Goal: Transaction & Acquisition: Purchase product/service

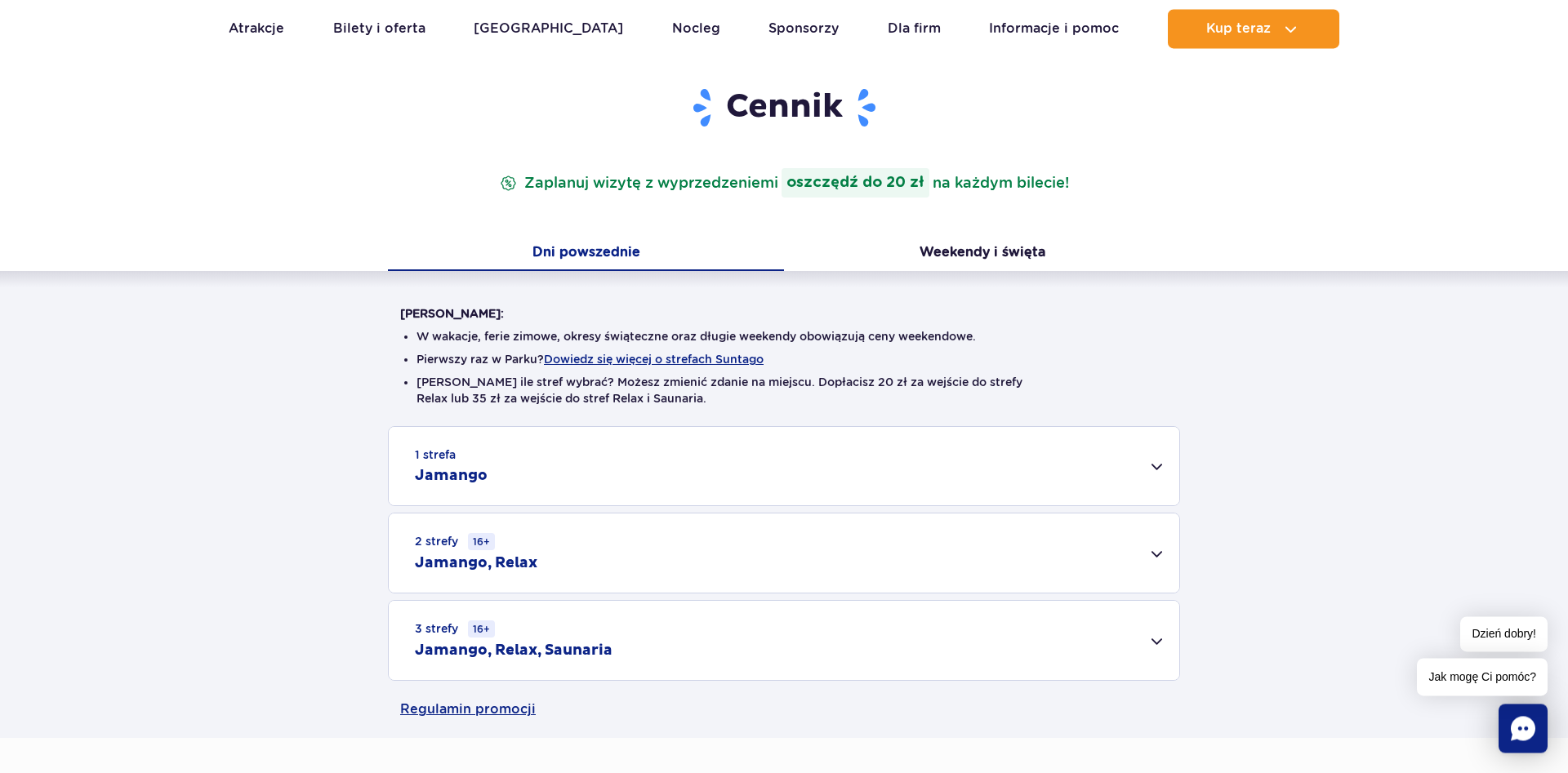
scroll to position [250, 0]
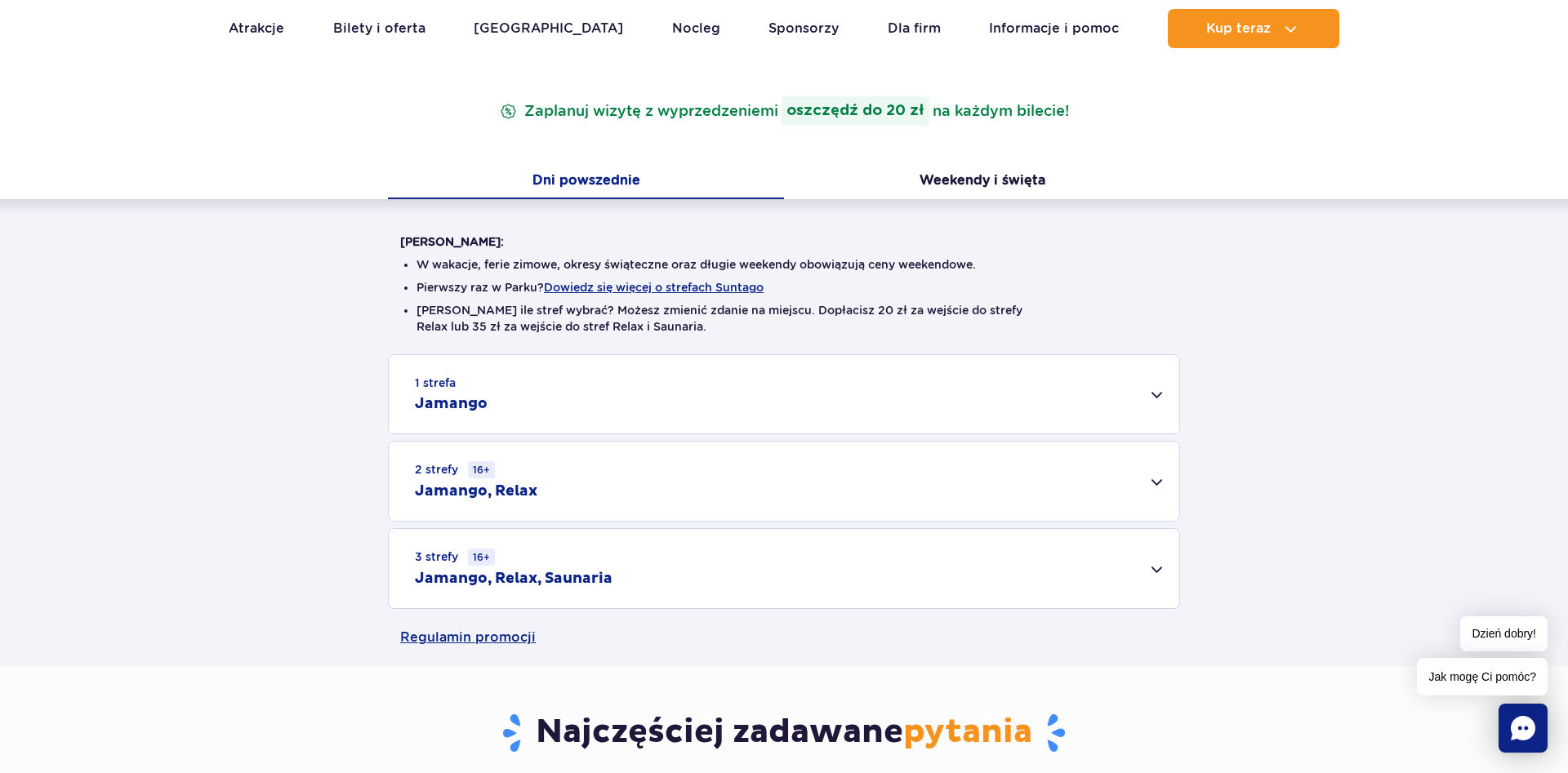
click at [1158, 407] on div "1 strefa Jamango" at bounding box center [784, 394] width 791 height 79
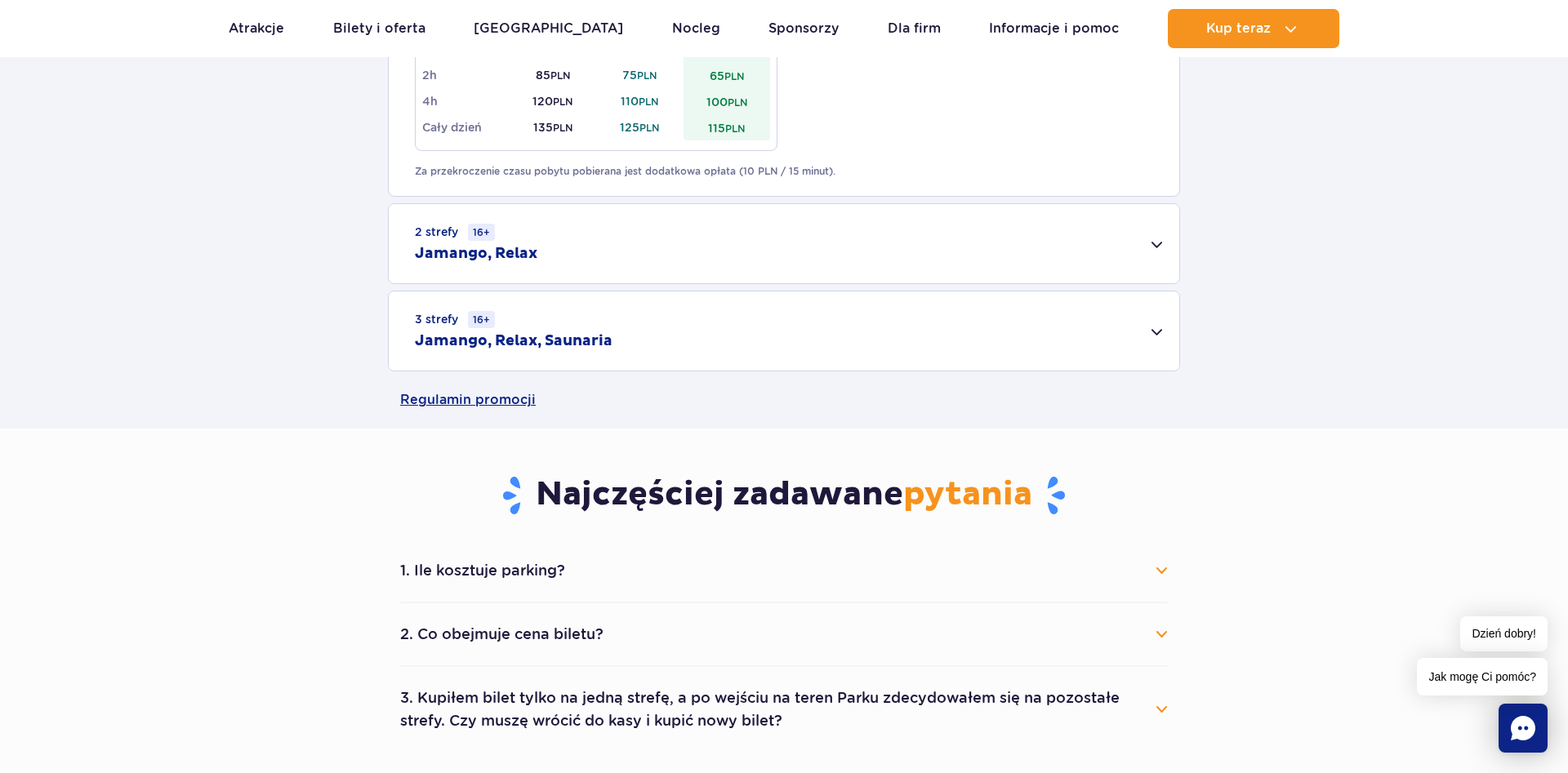
scroll to position [1166, 0]
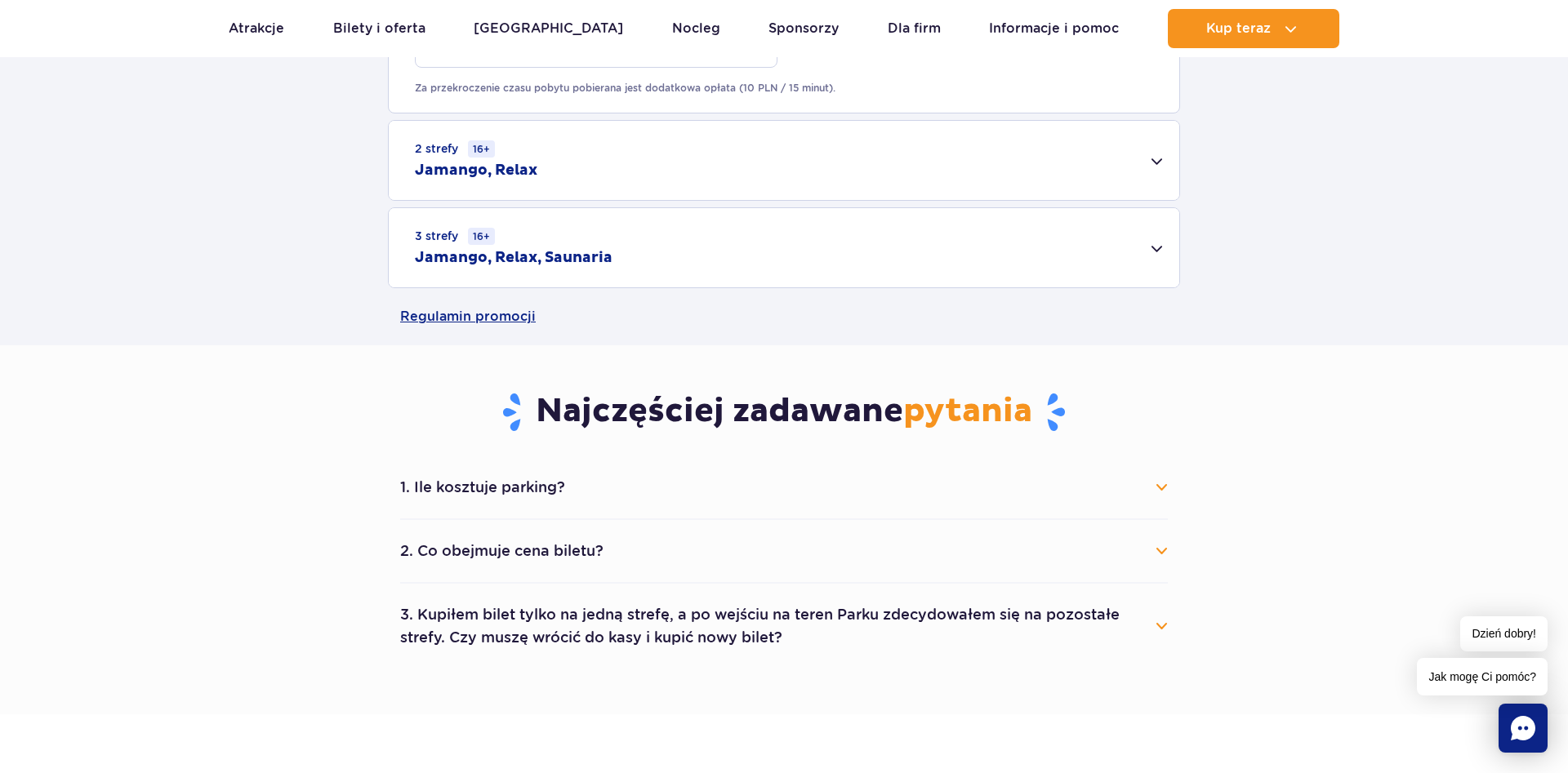
click at [537, 493] on button "1. Ile kosztuje parking?" at bounding box center [784, 487] width 768 height 36
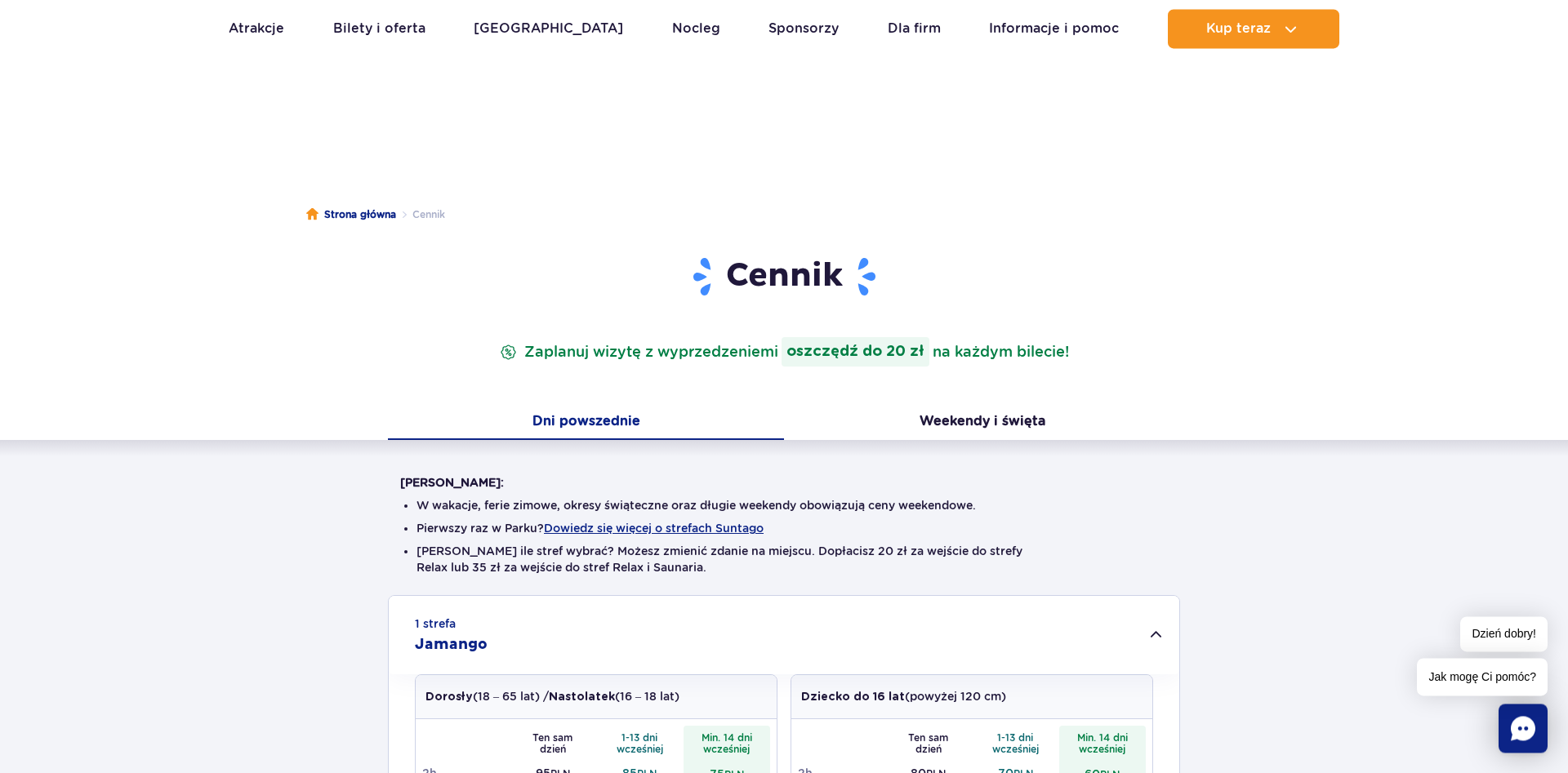
scroll to position [0, 0]
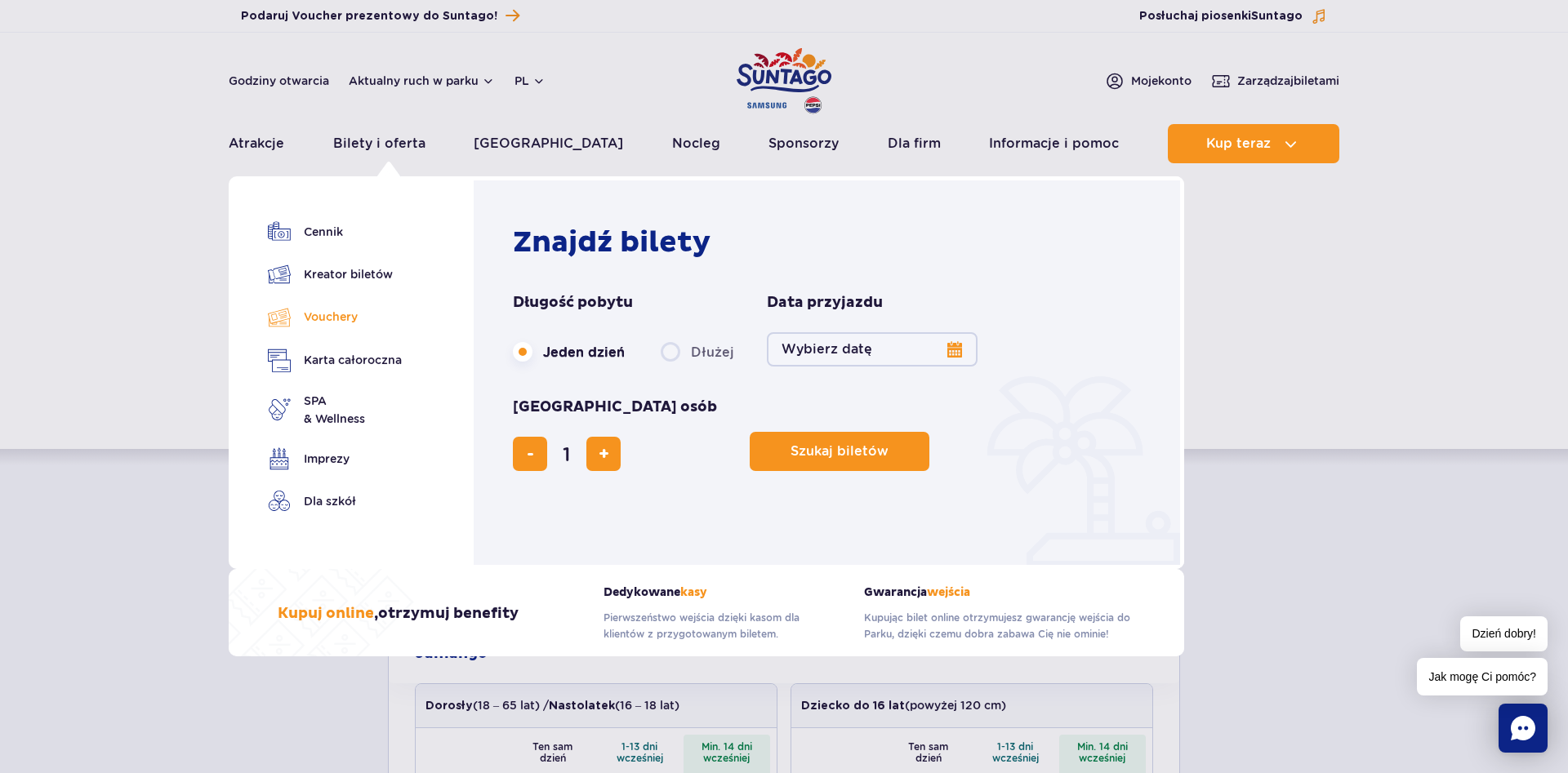
click at [333, 317] on link "Vouchery" at bounding box center [335, 317] width 134 height 23
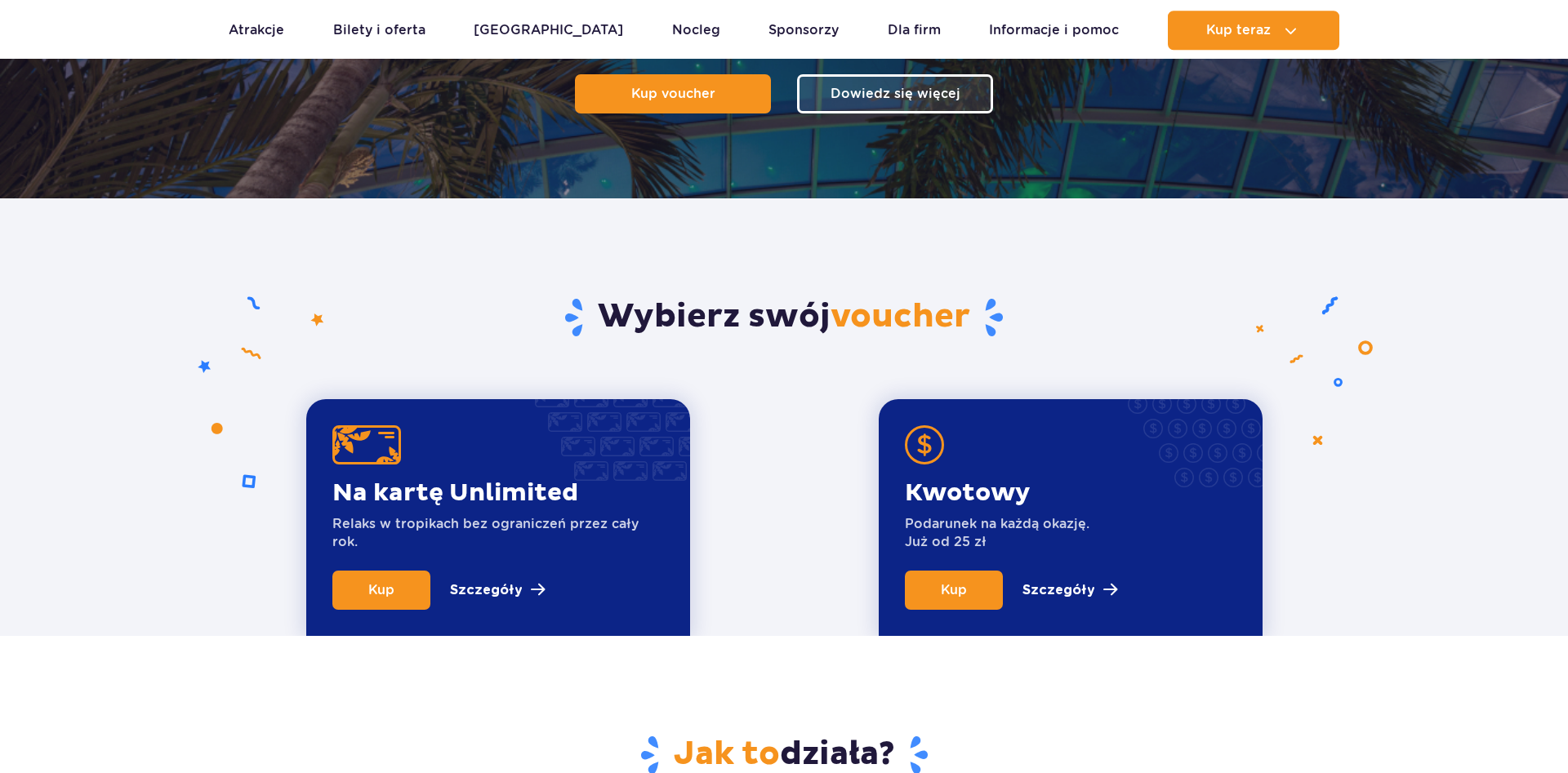
scroll to position [416, 0]
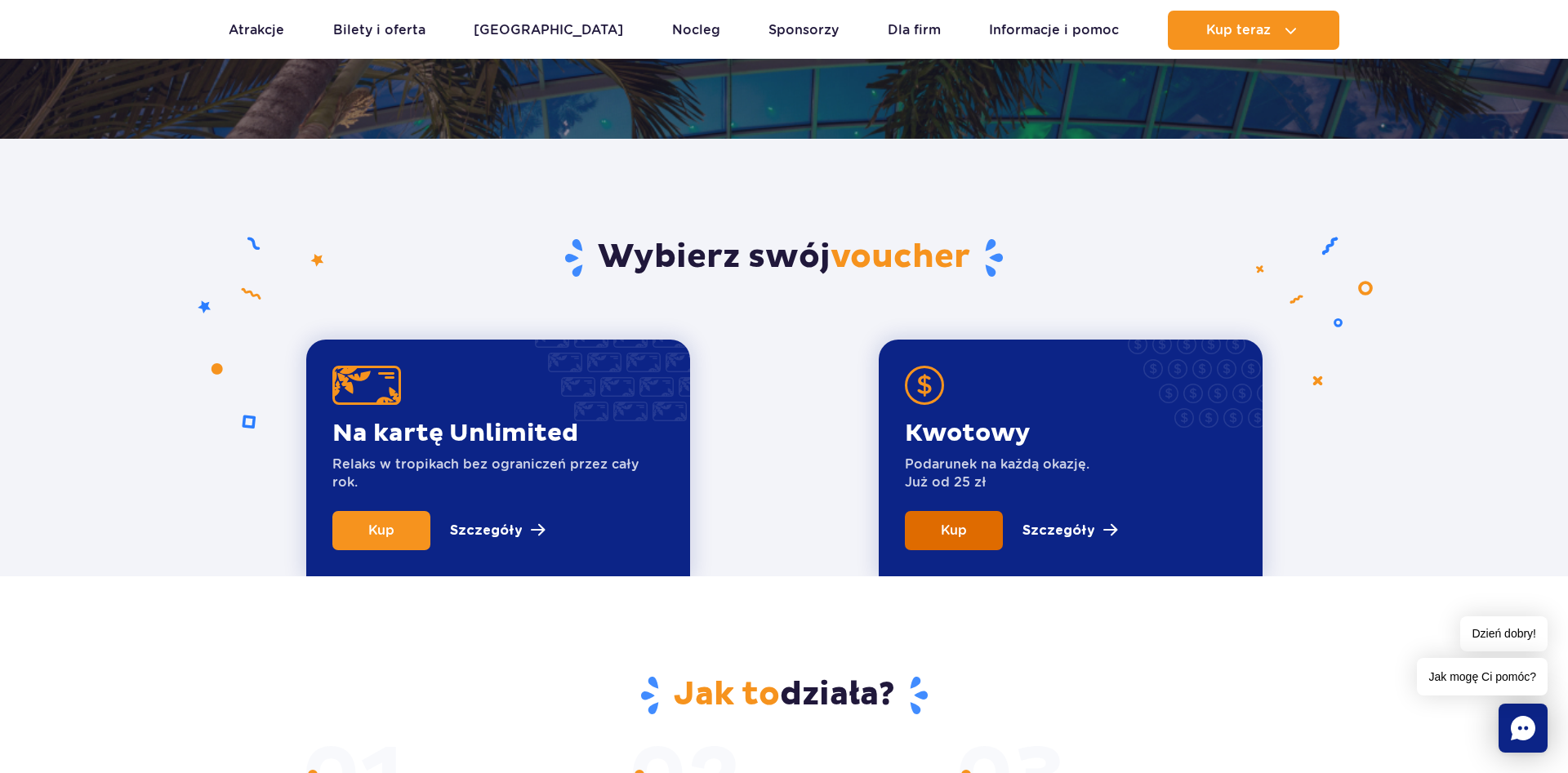
click at [940, 534] on link "Kup" at bounding box center [954, 531] width 98 height 39
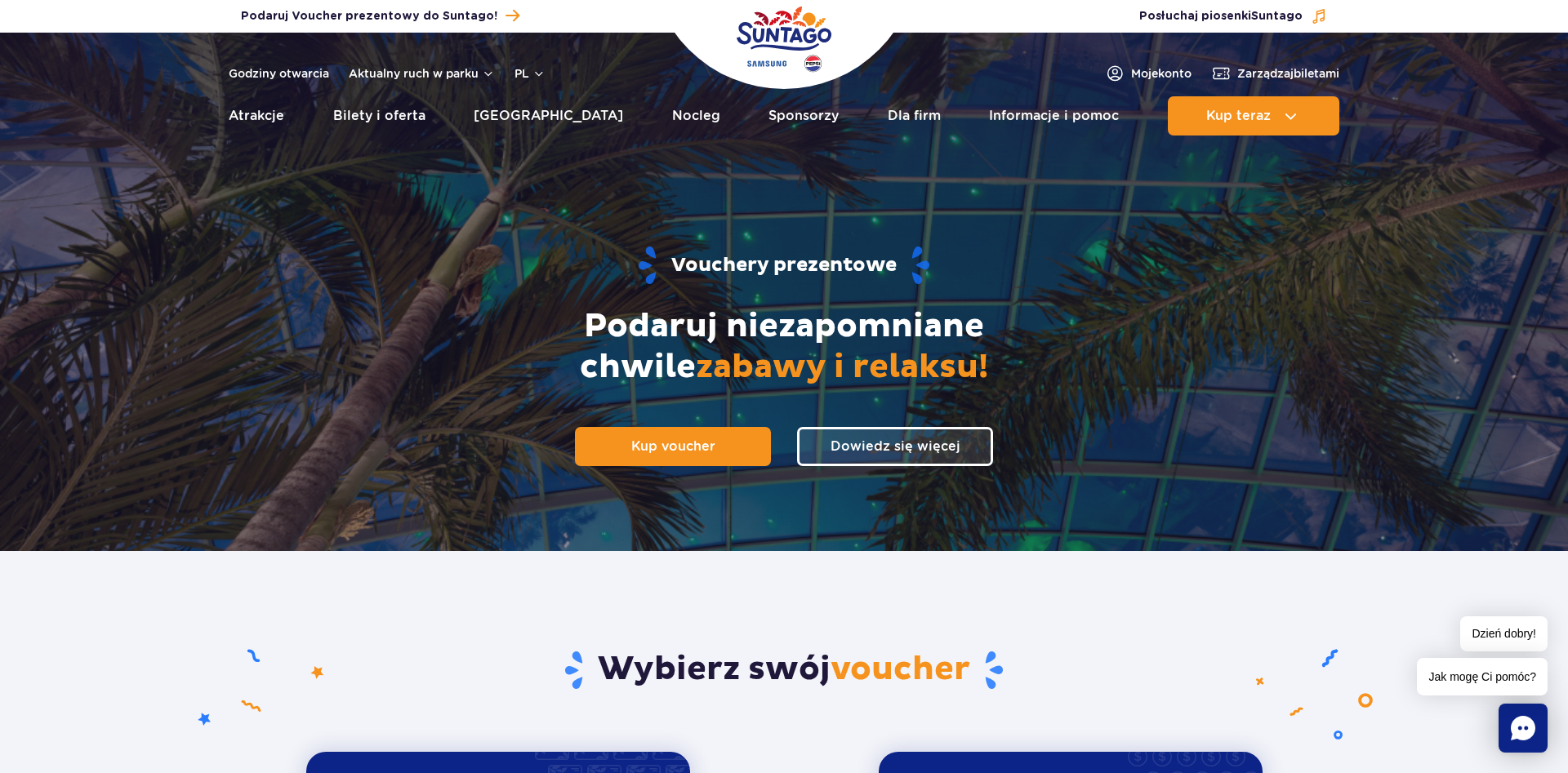
scroll to position [0, 0]
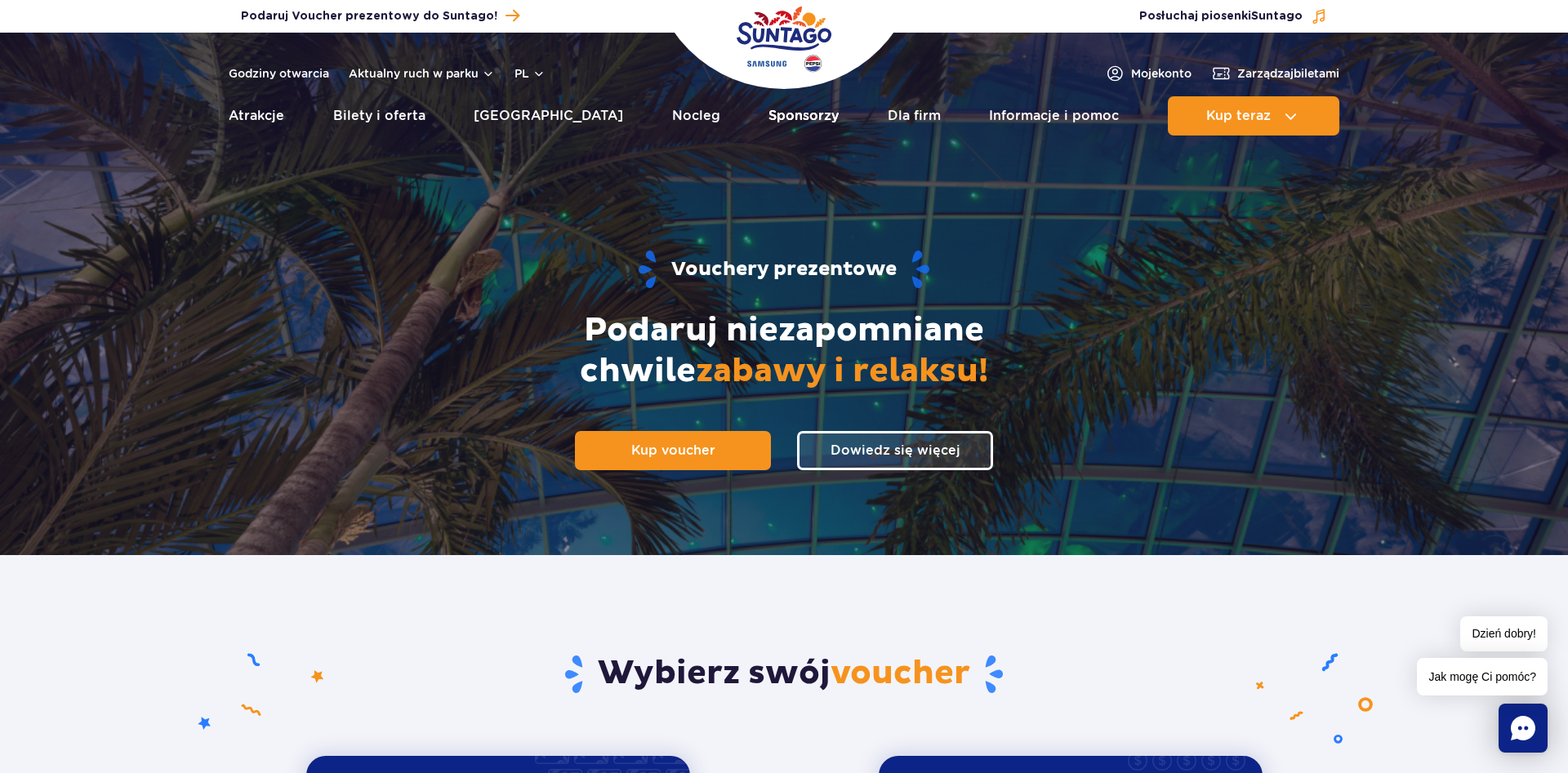
click at [769, 118] on link "Sponsorzy" at bounding box center [804, 116] width 71 height 39
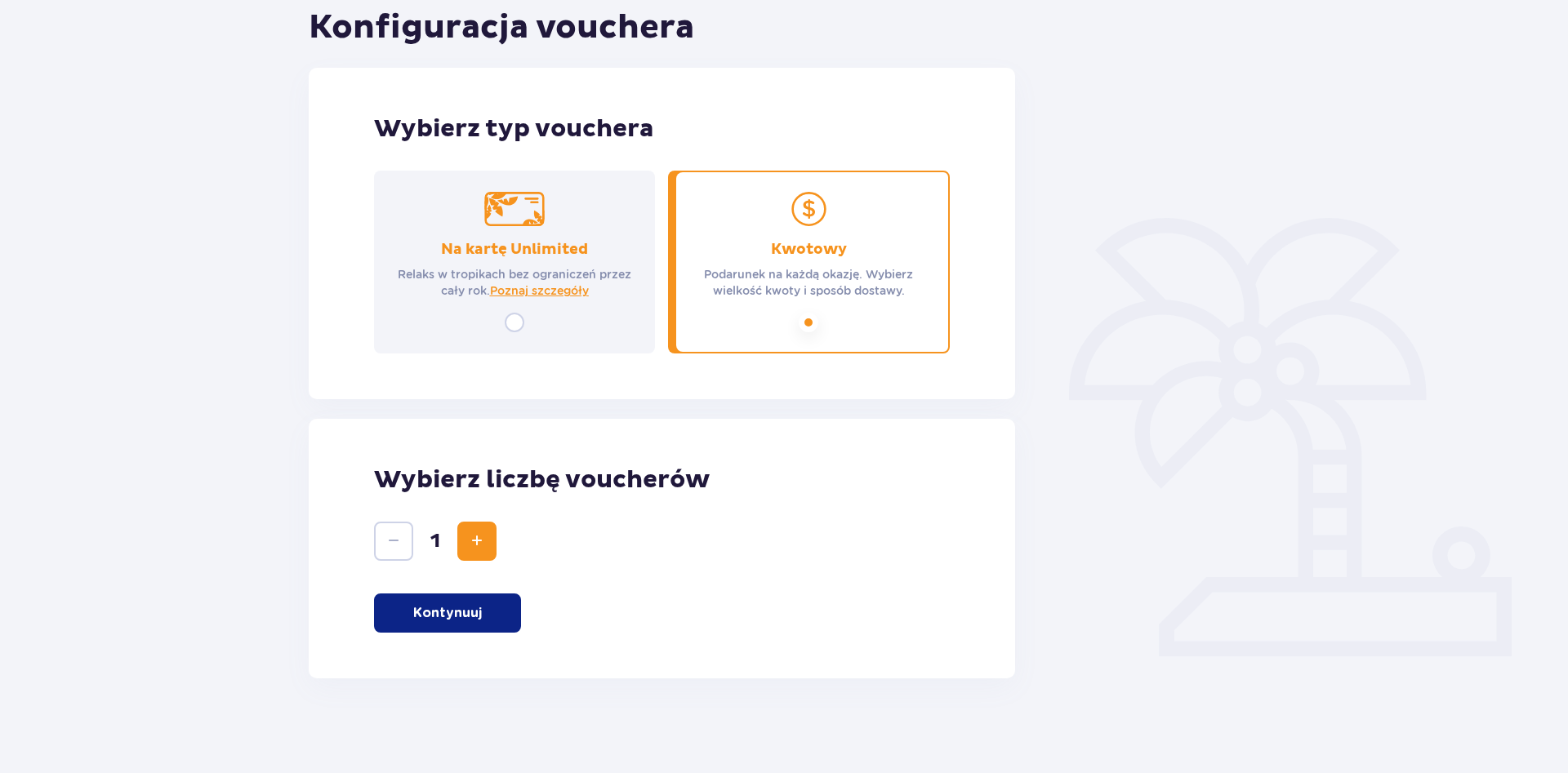
scroll to position [190, 0]
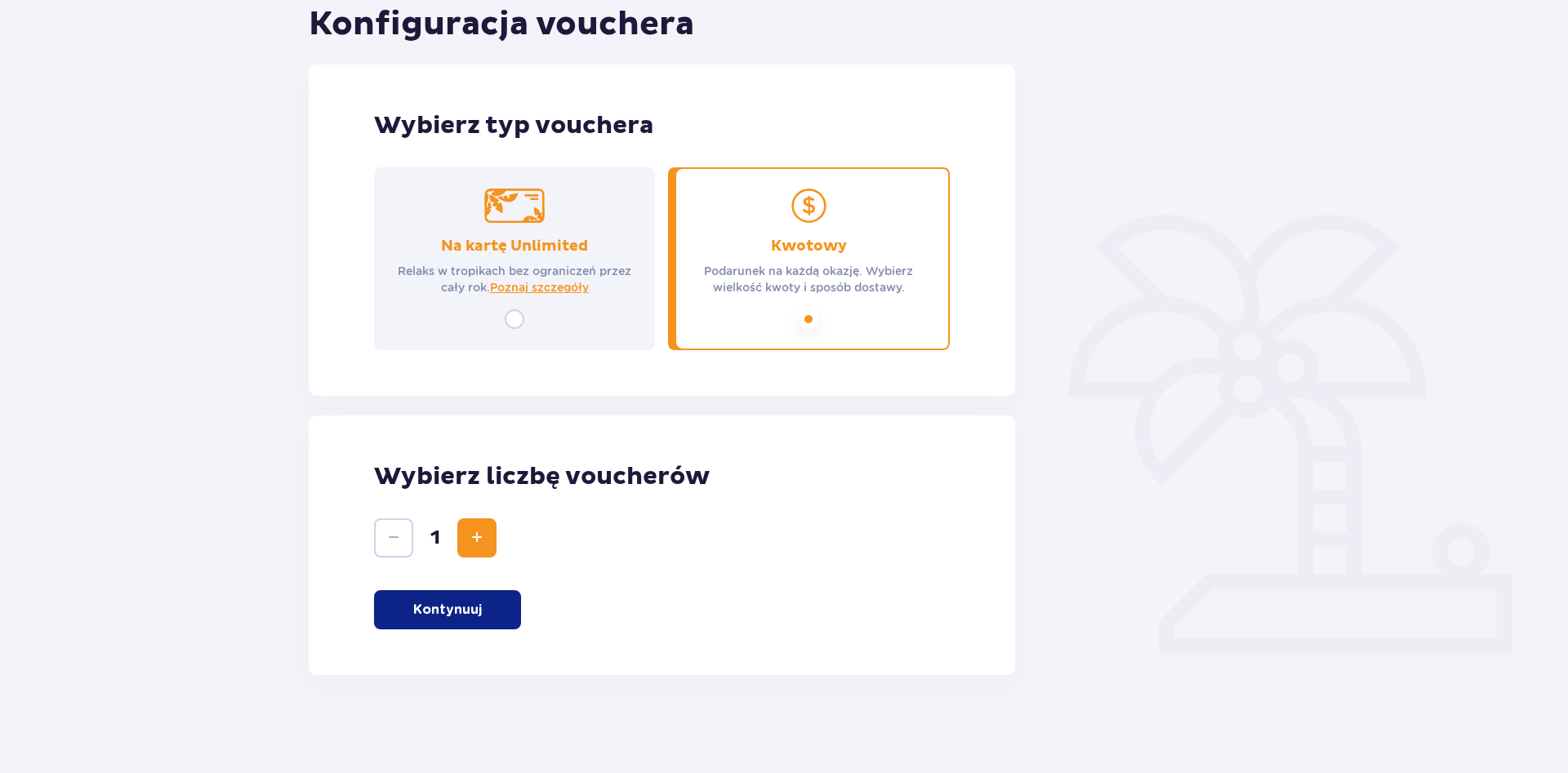
click at [805, 261] on div "Kwotowy Podarunek na każdą okazję. Wybierz wielkość kwoty i sposób dostawy." at bounding box center [808, 266] width 251 height 59
click at [808, 285] on p "Podarunek na każdą okazję. Wybierz wielkość kwoty i sposób dostawy." at bounding box center [808, 279] width 251 height 33
click at [459, 601] on button "Kontynuuj" at bounding box center [447, 610] width 147 height 39
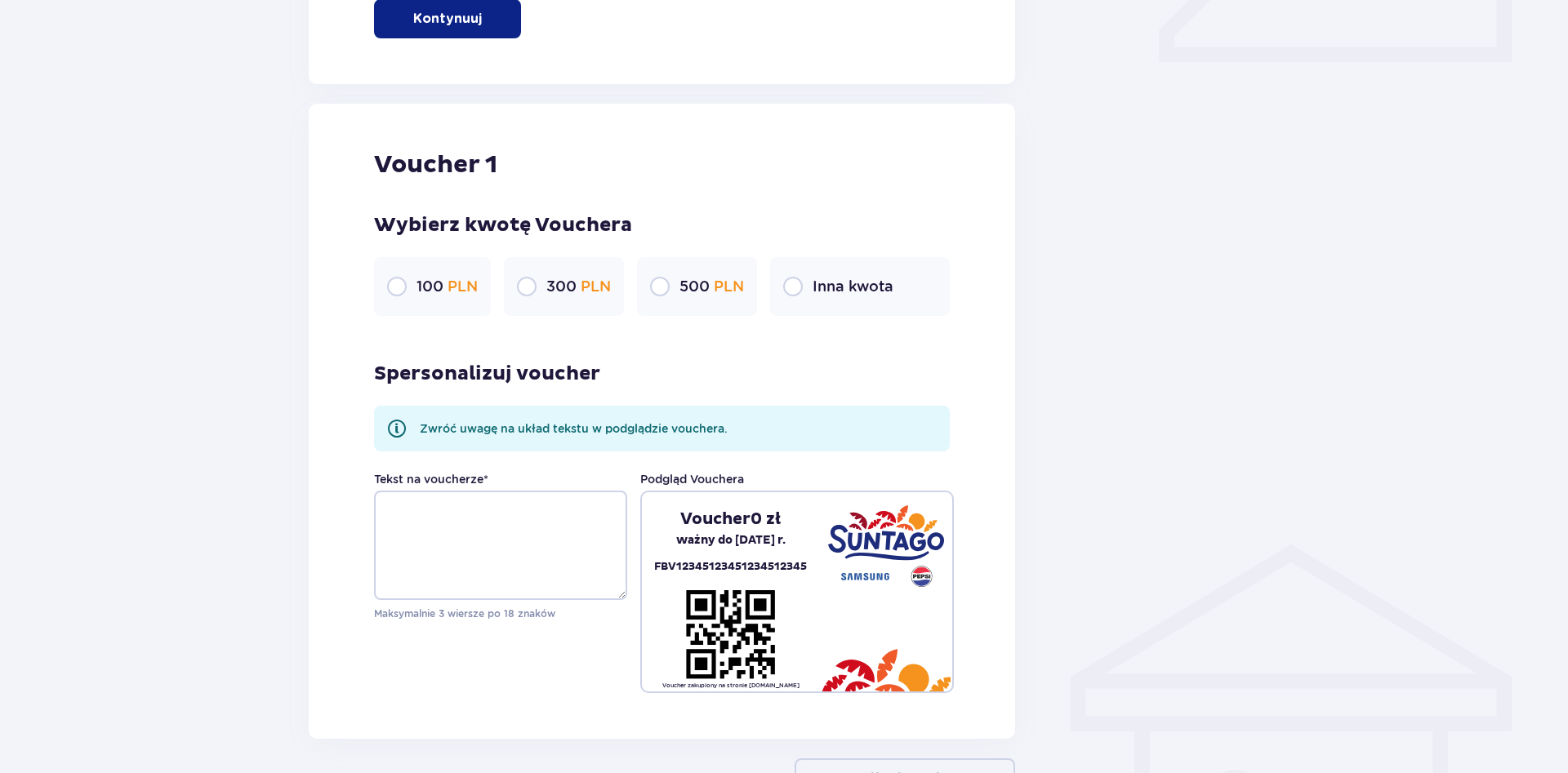
scroll to position [866, 0]
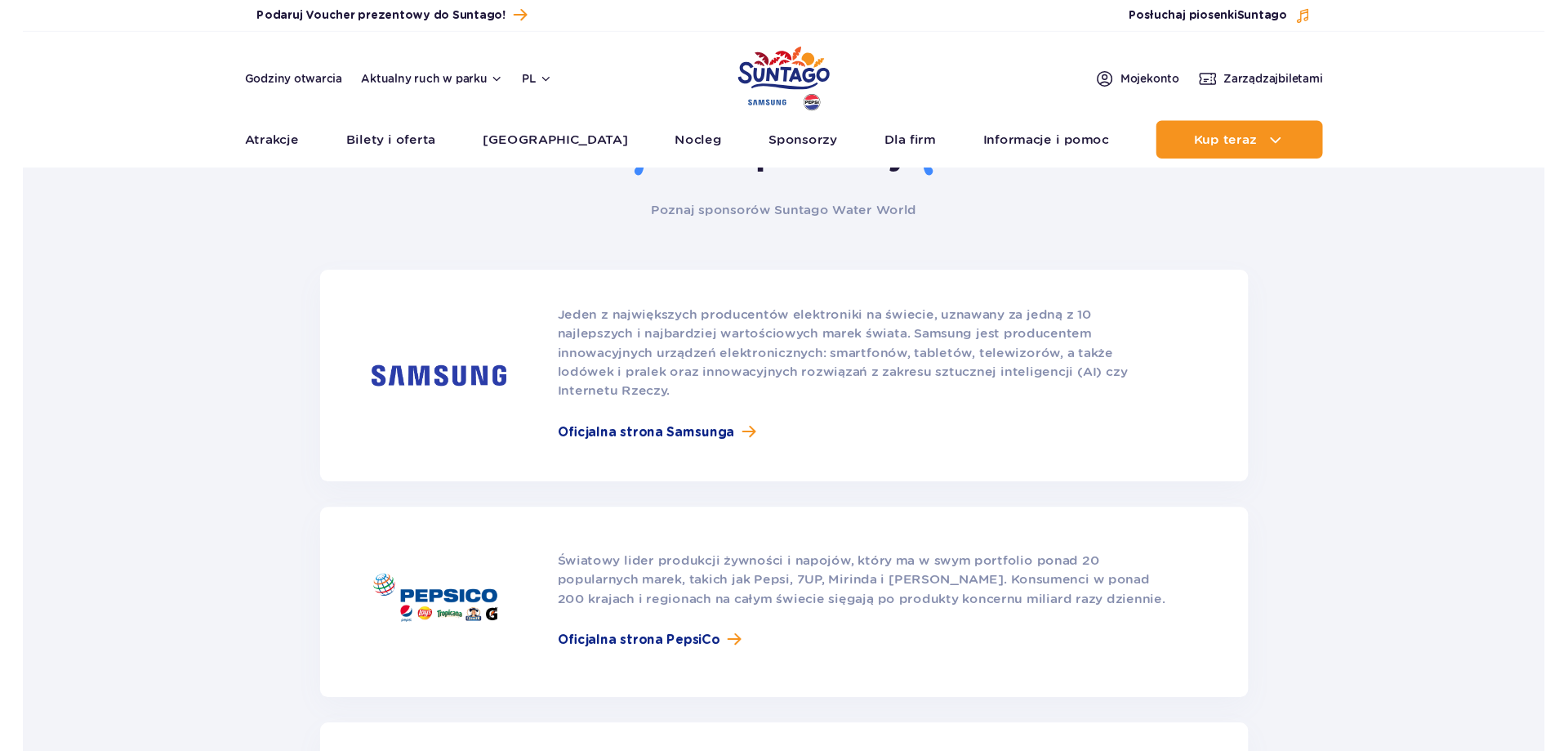
scroll to position [124, 0]
